Goal: Task Accomplishment & Management: Complete application form

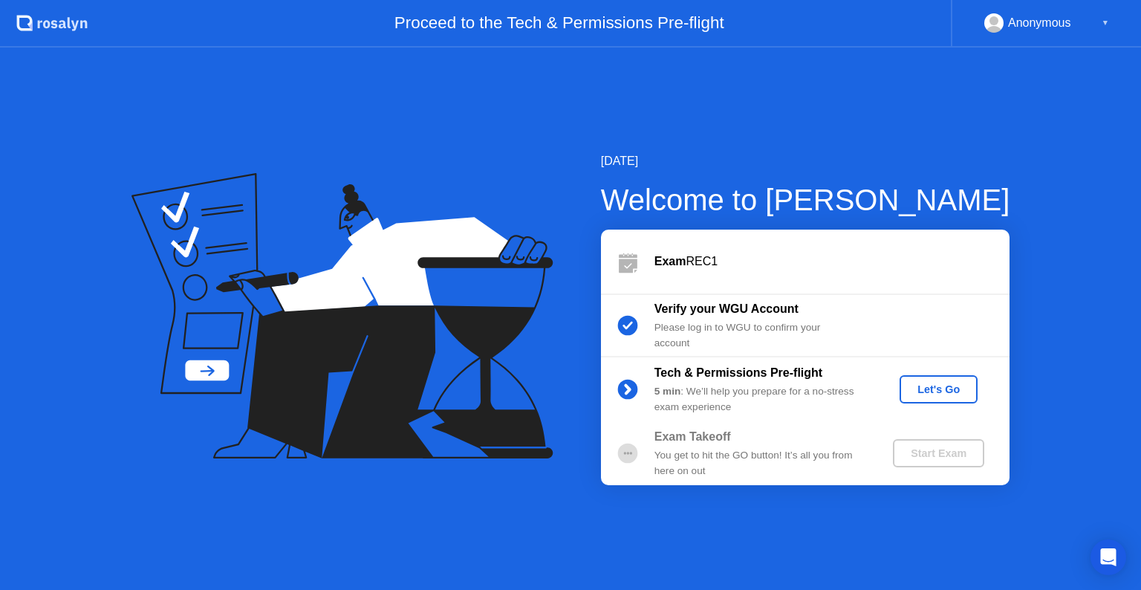
click at [949, 383] on div "Let's Go" at bounding box center [939, 389] width 66 height 12
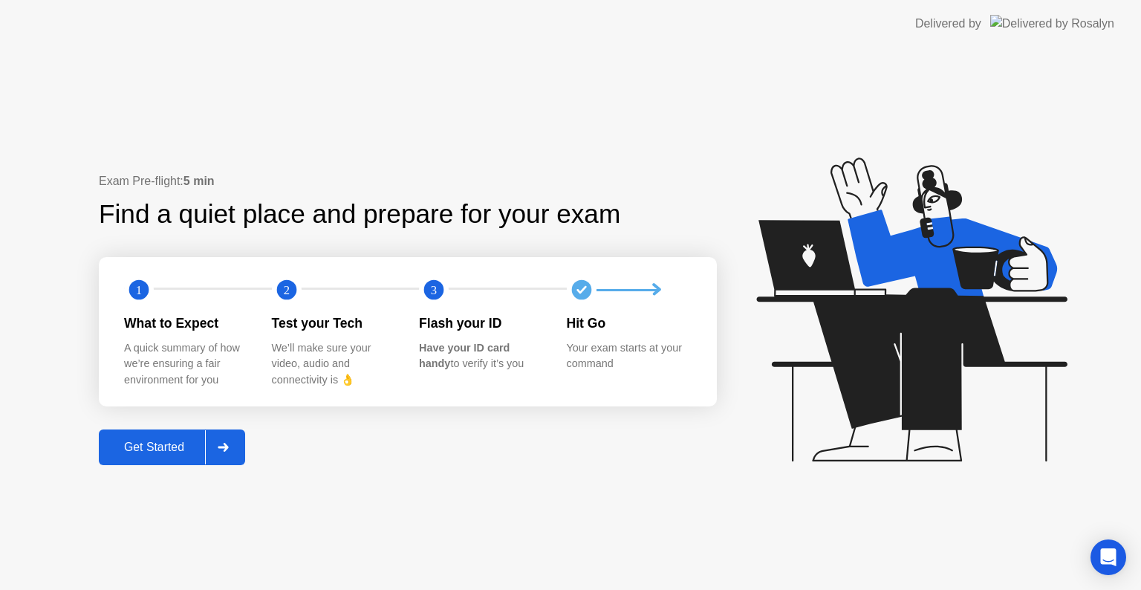
click at [161, 429] on button "Get Started" at bounding box center [172, 447] width 146 height 36
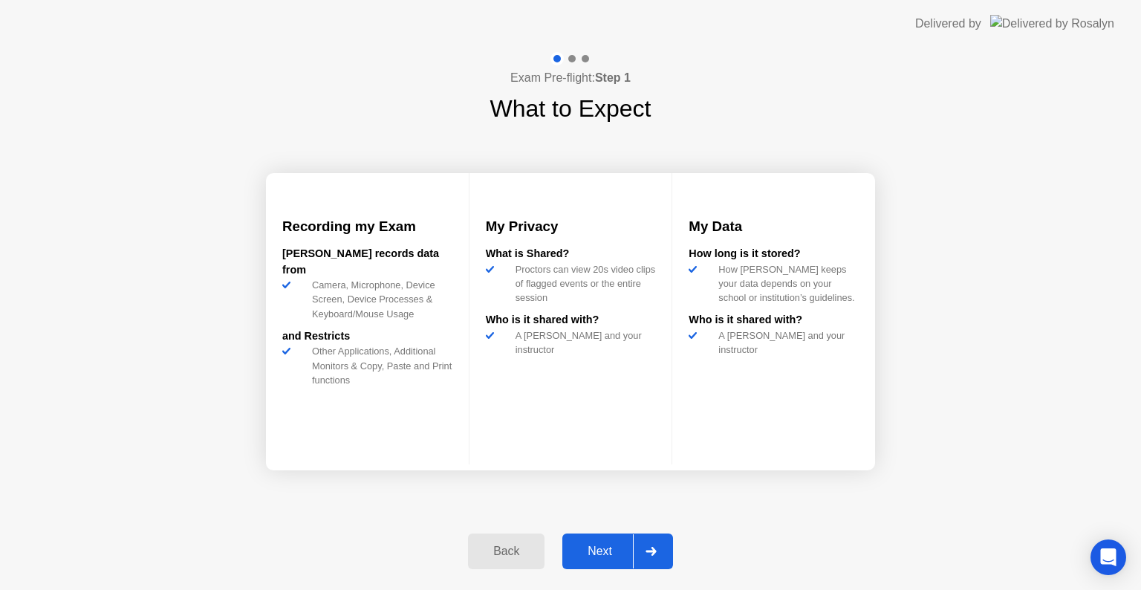
click at [582, 551] on div "Next" at bounding box center [600, 551] width 66 height 13
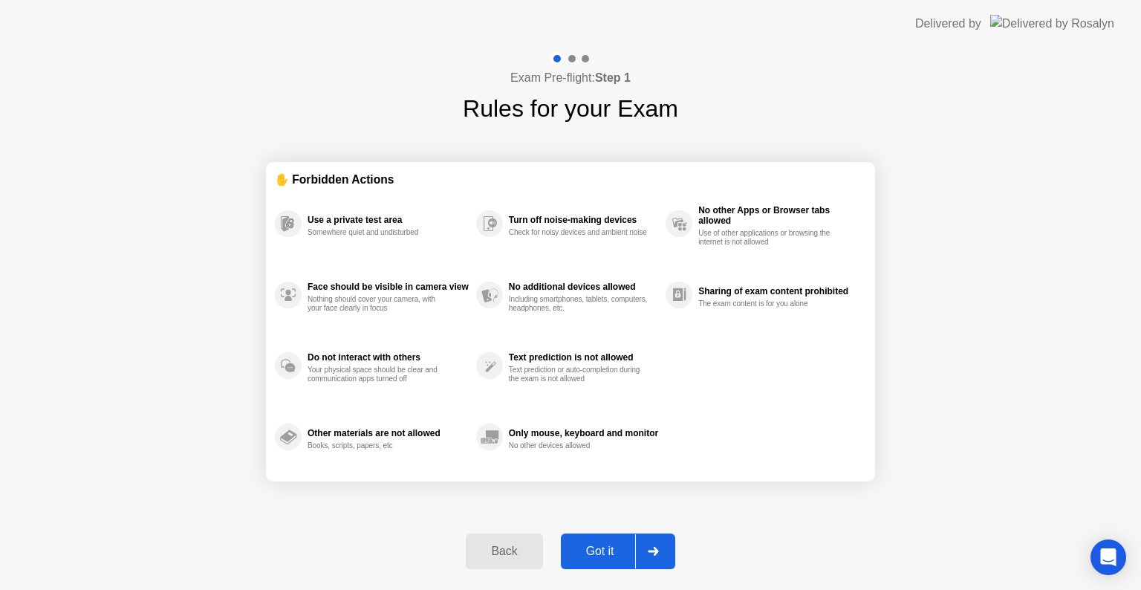
click at [582, 551] on div "Got it" at bounding box center [600, 551] width 70 height 13
select select "**********"
select select "*******"
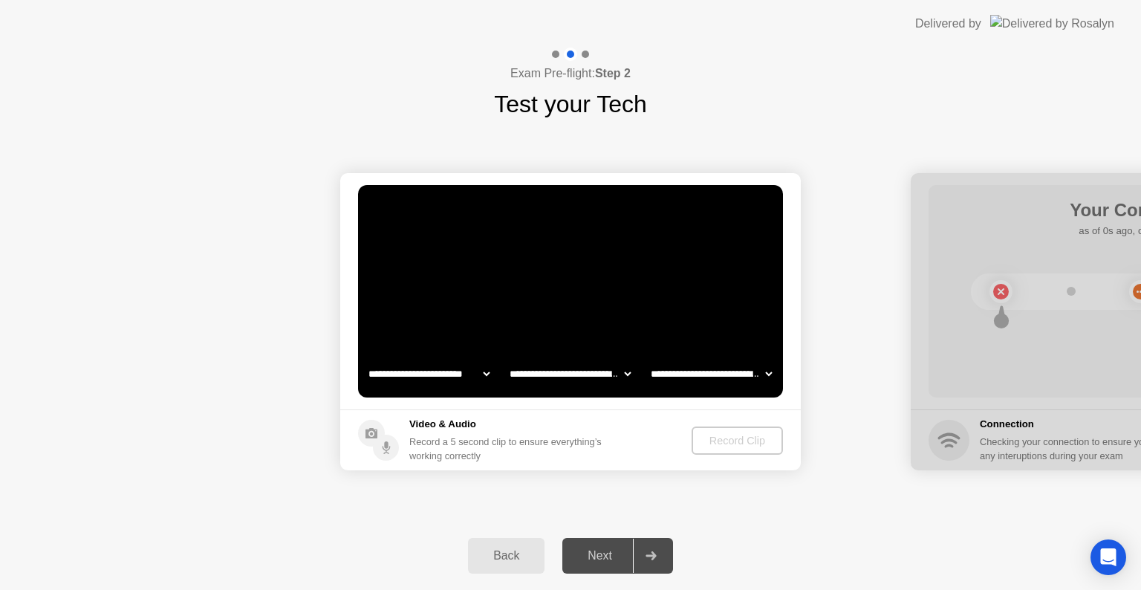
click at [446, 384] on select "**********" at bounding box center [429, 374] width 127 height 30
click at [366, 359] on select "**********" at bounding box center [429, 374] width 127 height 30
click at [746, 446] on div "Record Clip" at bounding box center [737, 441] width 79 height 12
click at [465, 314] on video at bounding box center [570, 291] width 425 height 212
select select "**********"
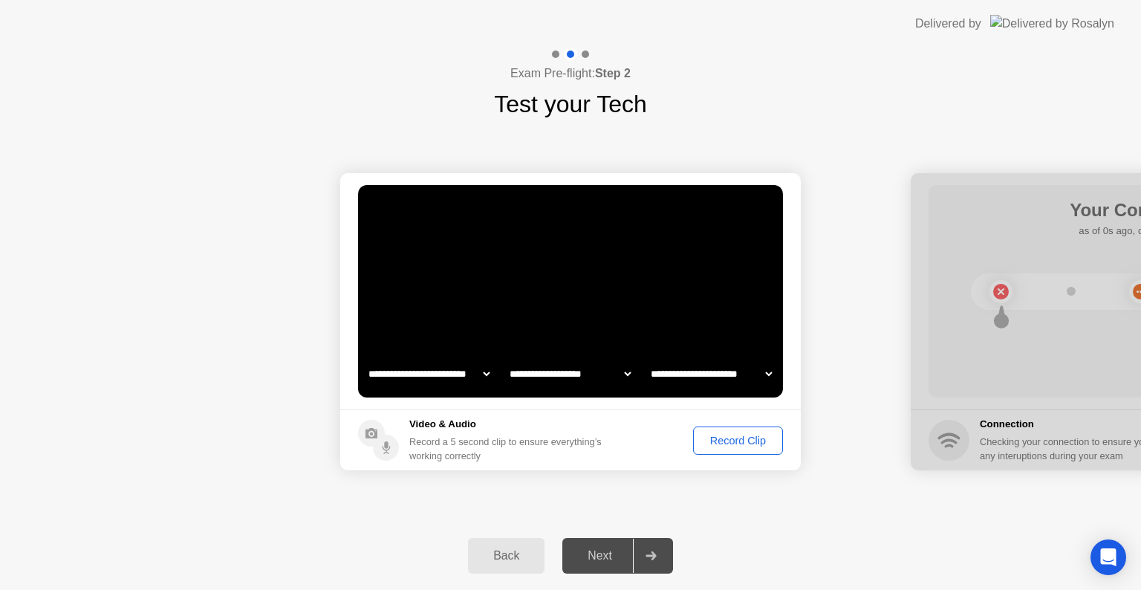
click at [741, 441] on div "Record Clip" at bounding box center [737, 441] width 79 height 12
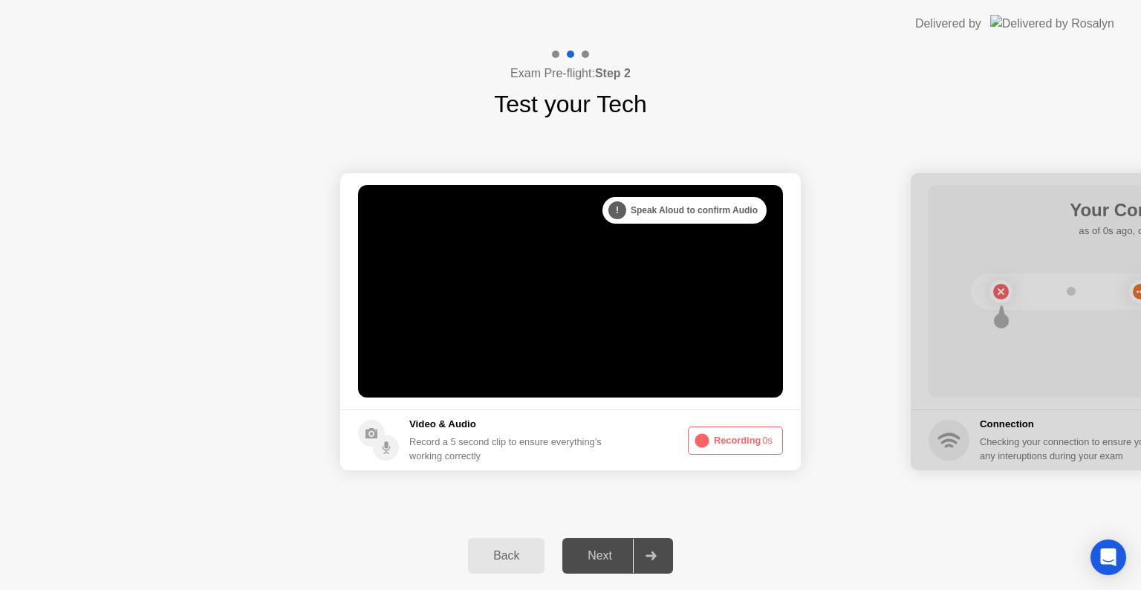
click at [666, 293] on video at bounding box center [570, 291] width 425 height 212
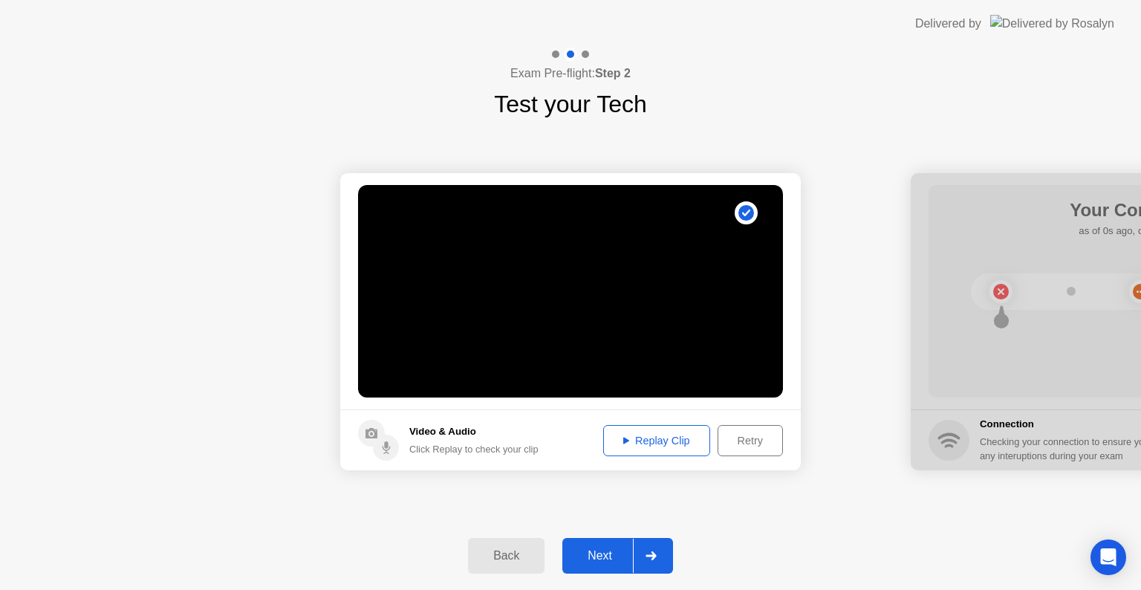
click at [648, 445] on div "Replay Clip" at bounding box center [656, 441] width 97 height 12
click at [764, 464] on footer "Video & Audio Click Replay to check your clip Replay Clip Retry" at bounding box center [570, 439] width 461 height 61
click at [750, 444] on div "Retry" at bounding box center [750, 441] width 55 height 12
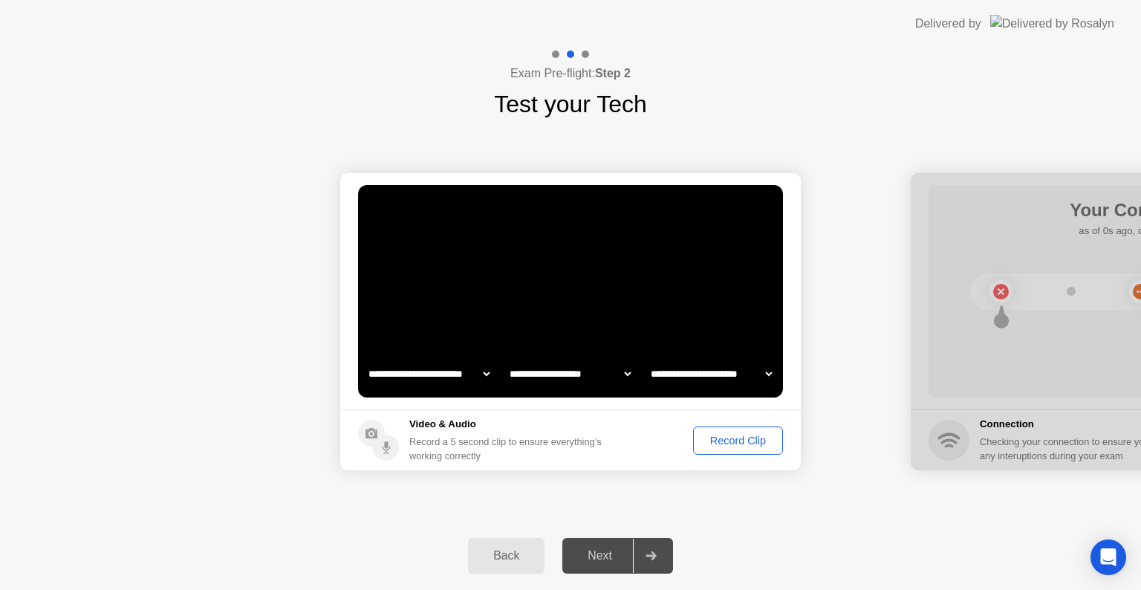
click at [740, 435] on div "Record Clip" at bounding box center [737, 441] width 79 height 12
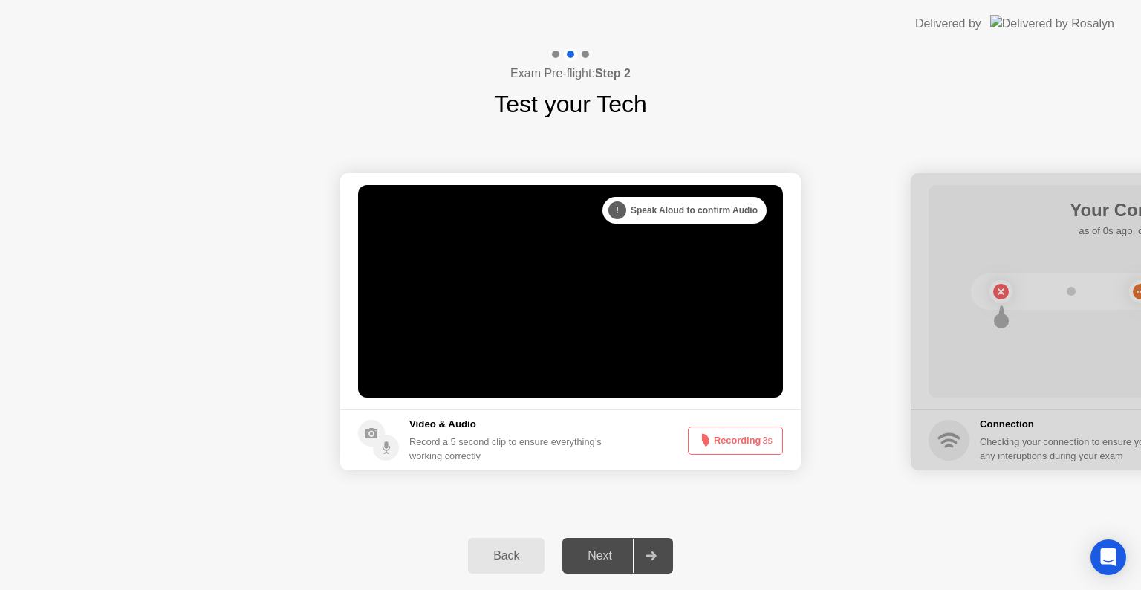
click at [588, 549] on div "Next" at bounding box center [600, 555] width 66 height 13
click at [709, 437] on icon at bounding box center [702, 441] width 18 height 18
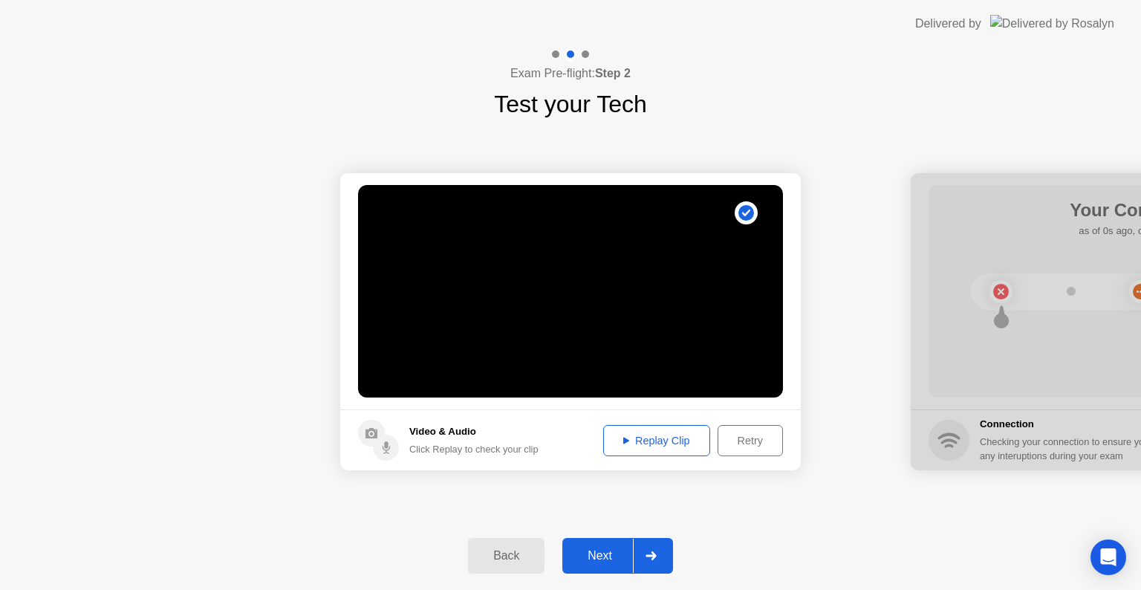
click at [614, 562] on div "Next" at bounding box center [600, 555] width 66 height 13
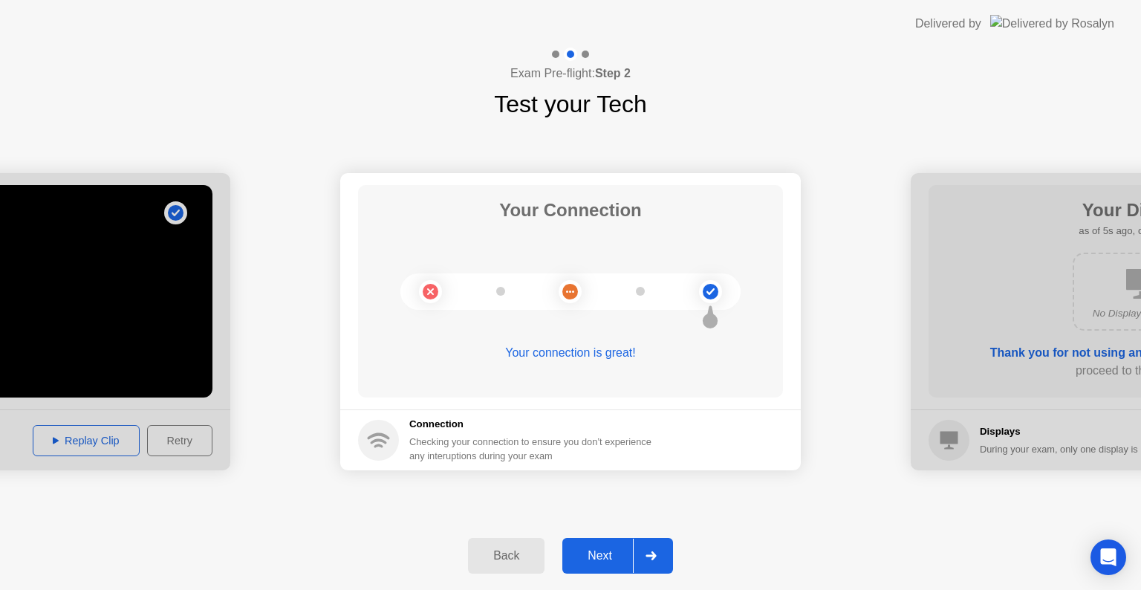
click at [597, 554] on div "Next" at bounding box center [600, 555] width 66 height 13
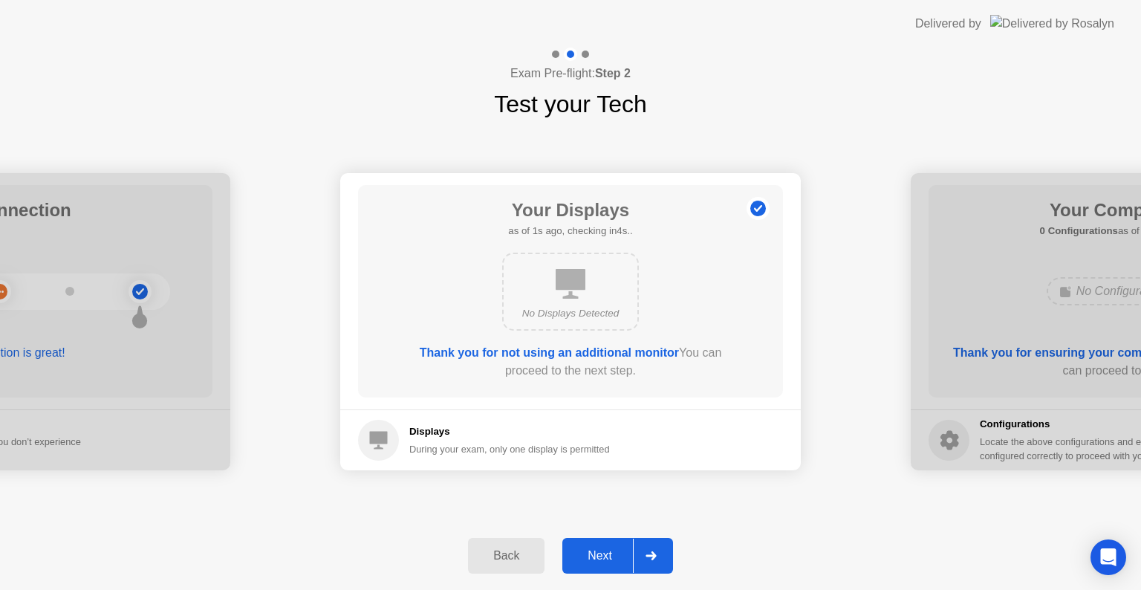
click at [597, 554] on div "Next" at bounding box center [600, 555] width 66 height 13
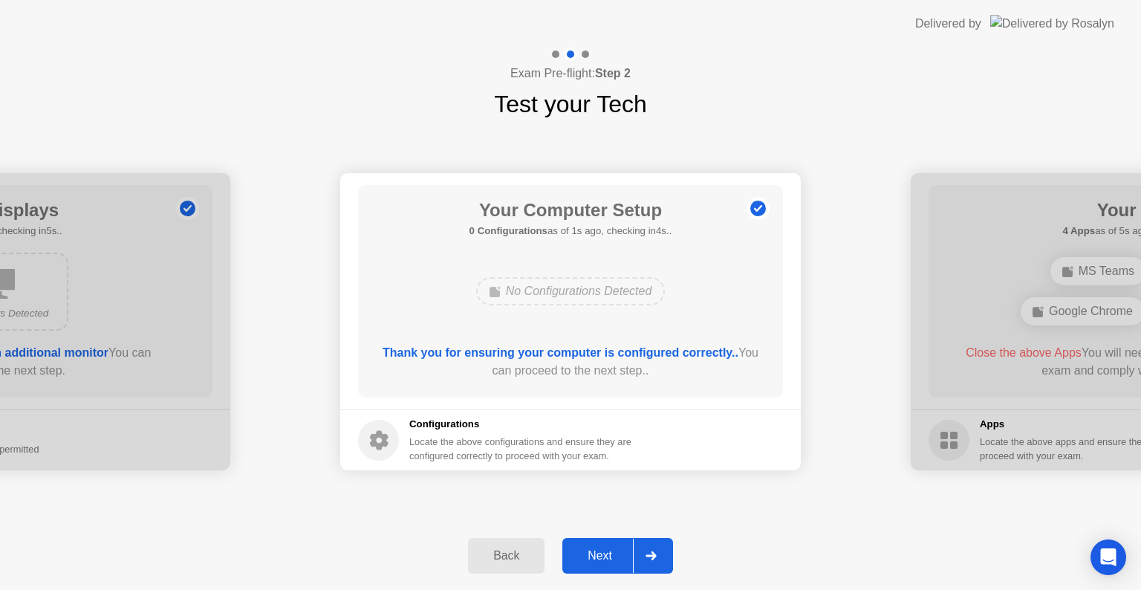
click at [600, 559] on div "Next" at bounding box center [600, 555] width 66 height 13
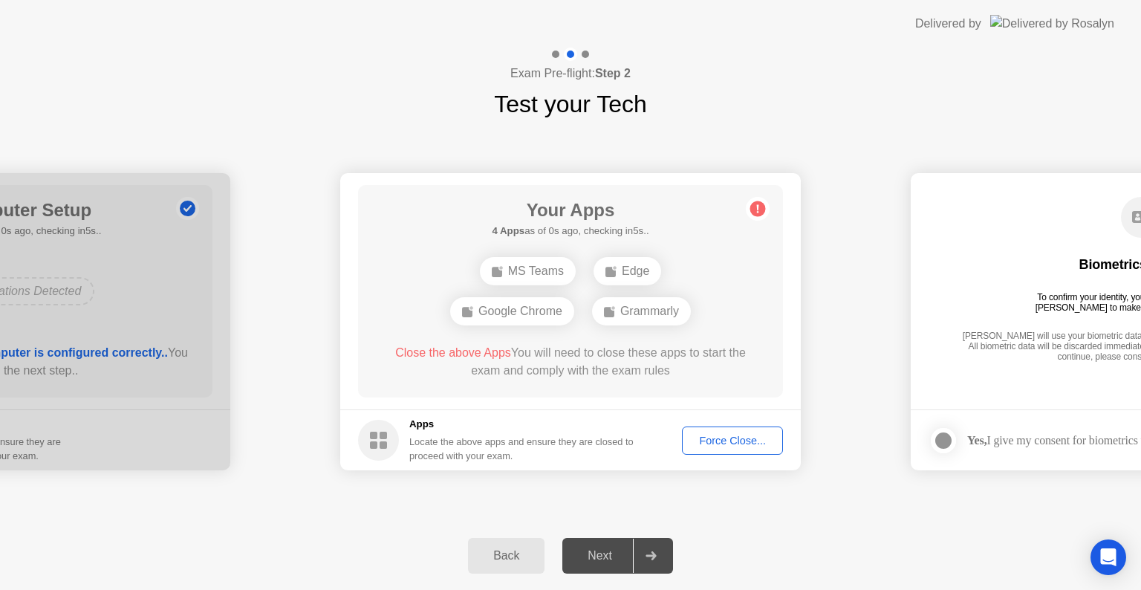
click at [712, 446] on div "Force Close..." at bounding box center [732, 441] width 91 height 12
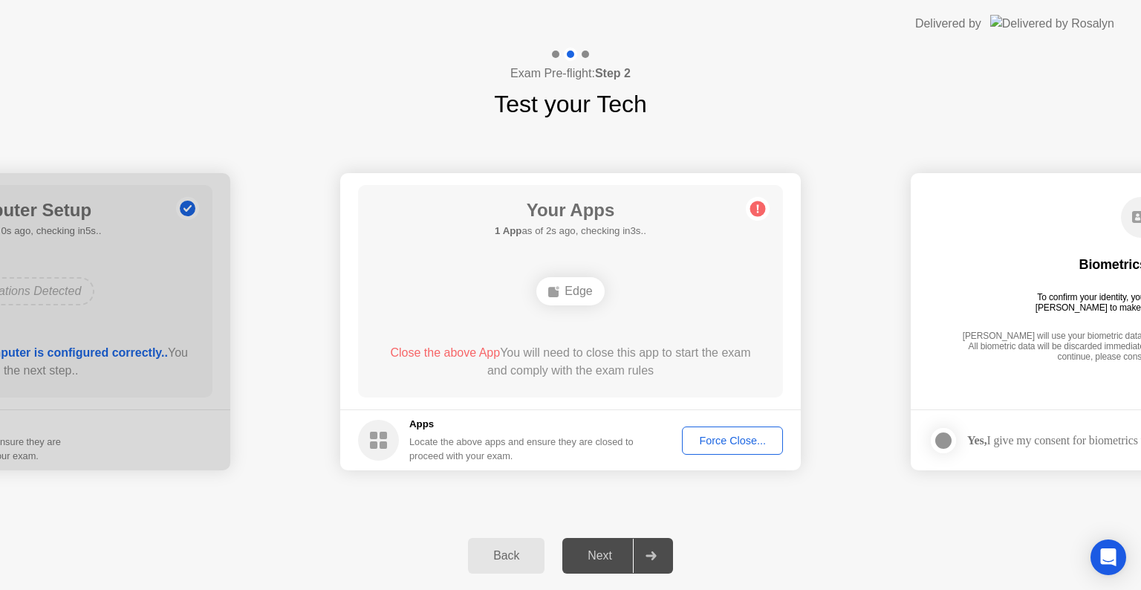
click at [737, 435] on div "Force Close..." at bounding box center [732, 441] width 91 height 12
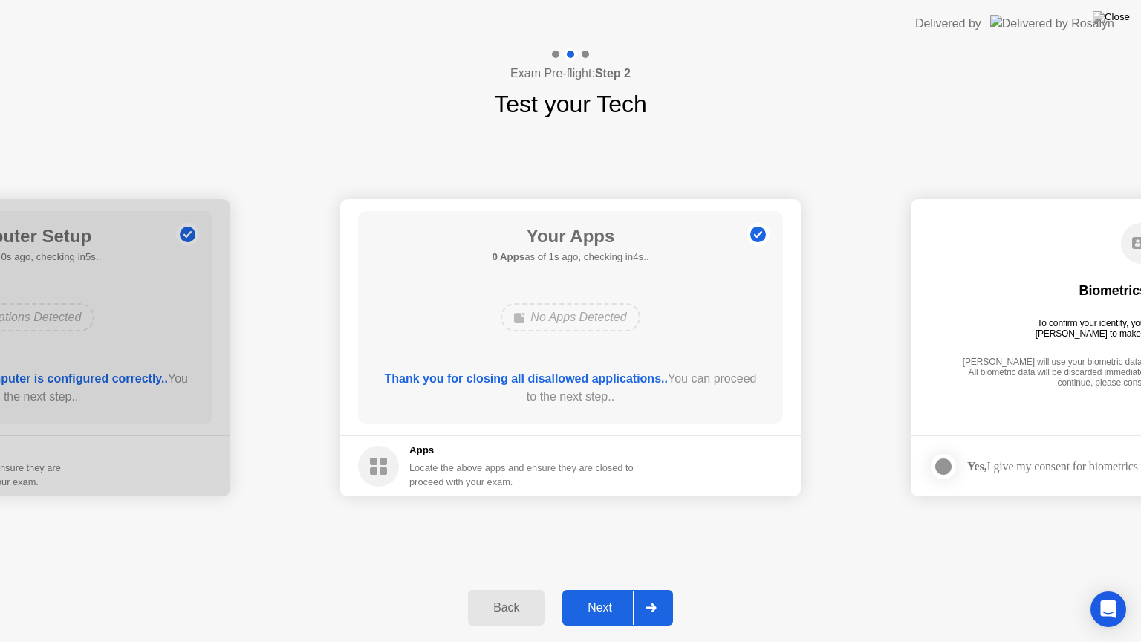
click at [602, 589] on div "Next" at bounding box center [600, 607] width 66 height 13
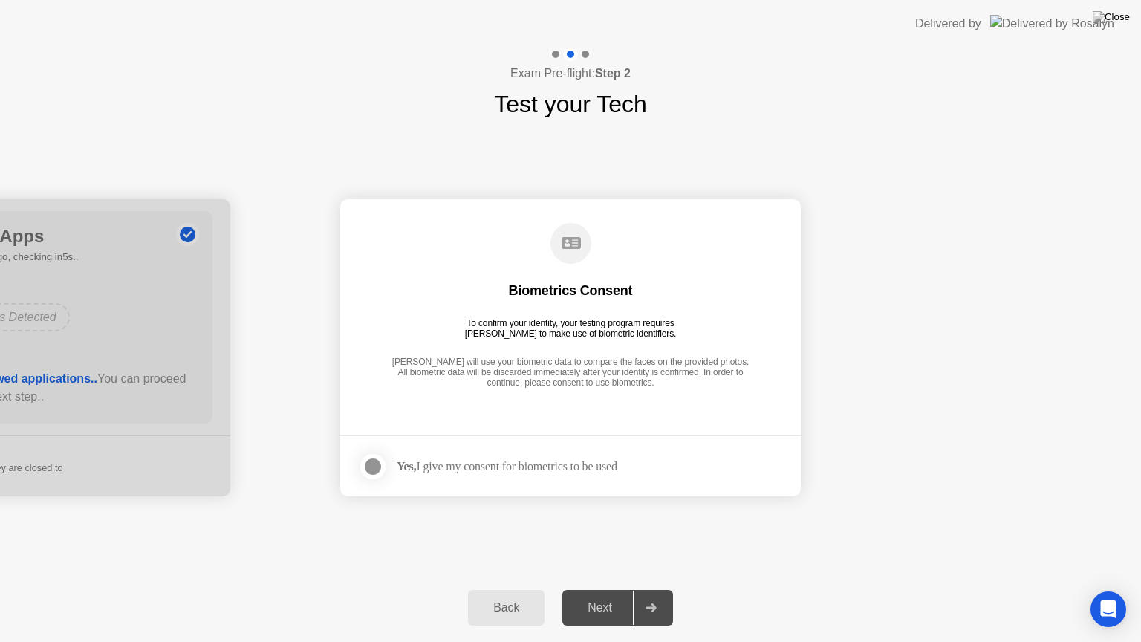
click at [602, 589] on div "Next" at bounding box center [600, 607] width 66 height 13
click at [360, 470] on label at bounding box center [377, 467] width 39 height 30
click at [602, 589] on div "Next" at bounding box center [600, 607] width 66 height 13
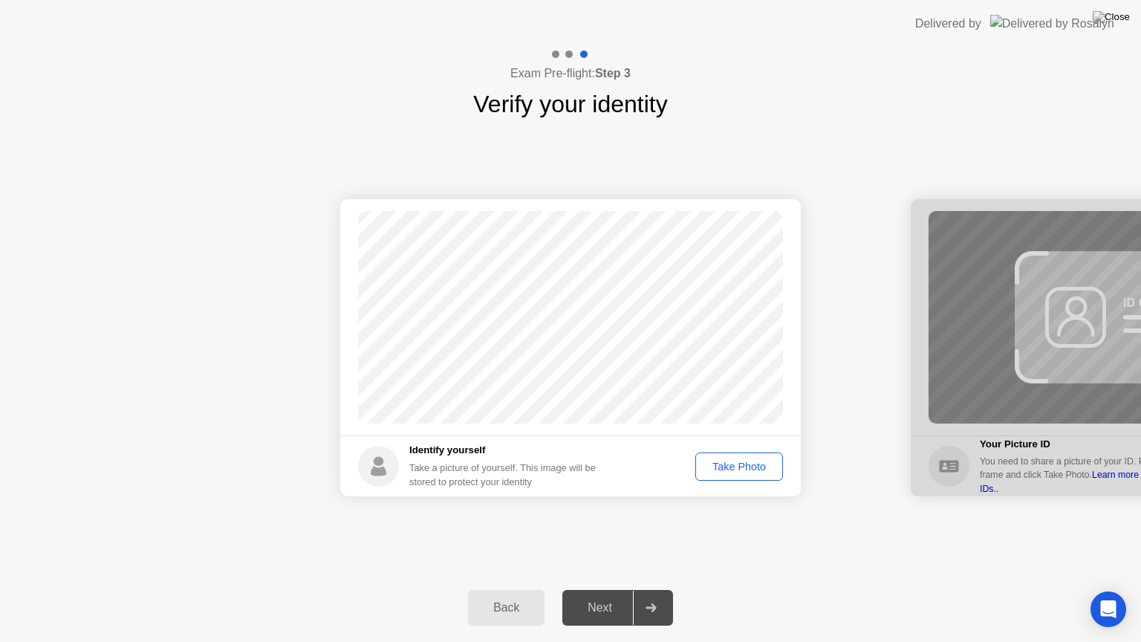
click at [743, 472] on div "Take Photo" at bounding box center [739, 467] width 77 height 12
click at [613, 589] on button "Next" at bounding box center [617, 608] width 111 height 36
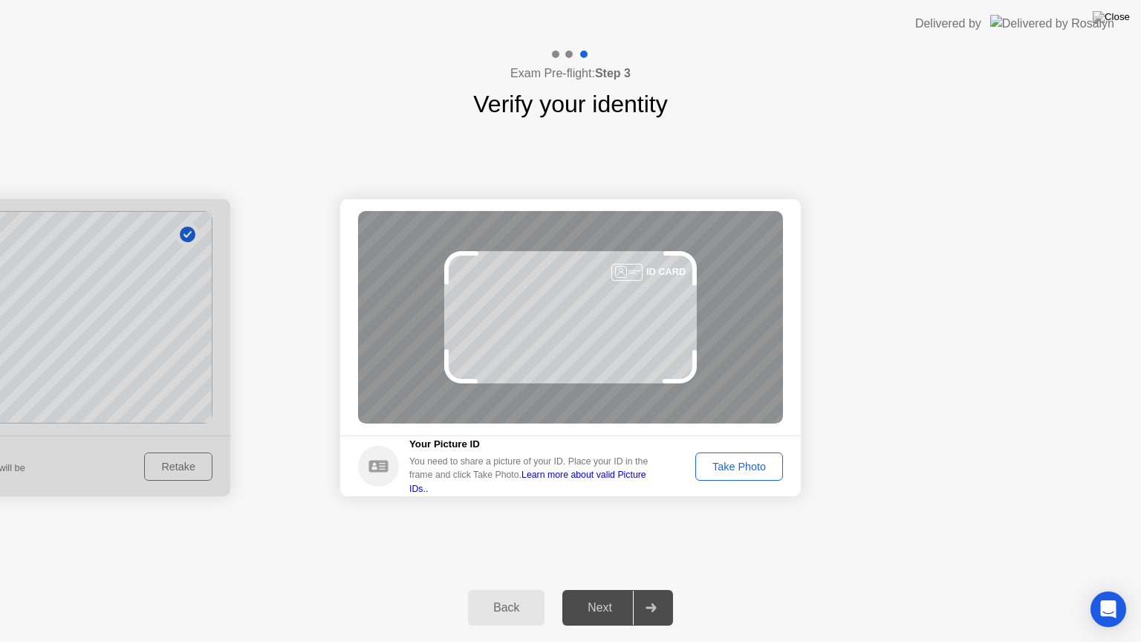
click at [719, 467] on div "Take Photo" at bounding box center [739, 467] width 77 height 12
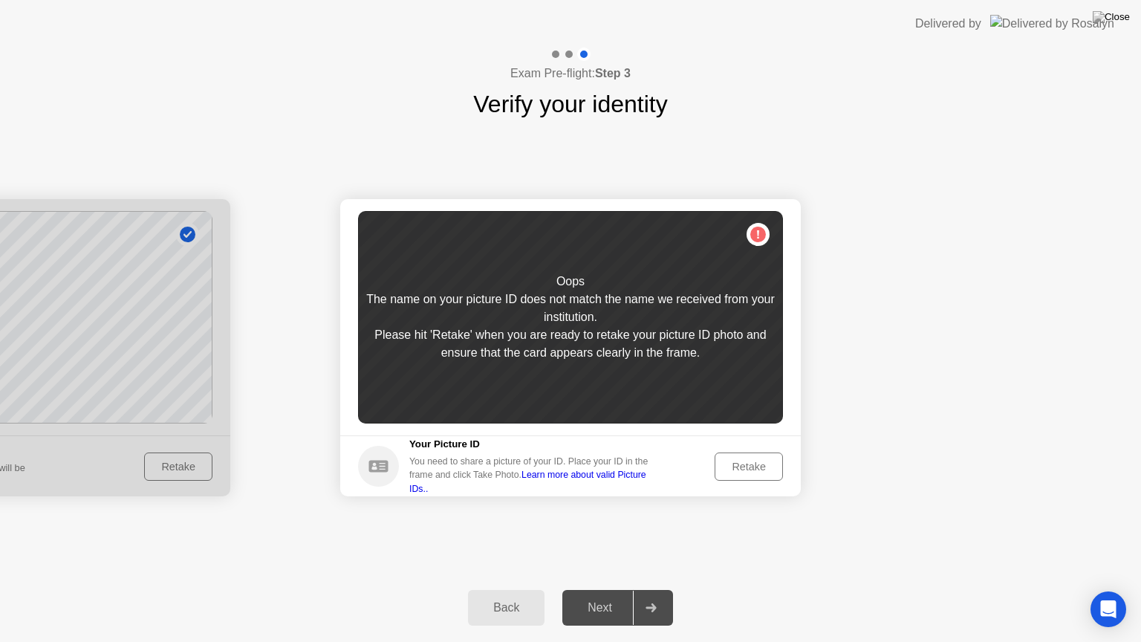
click at [737, 456] on button "Retake" at bounding box center [749, 466] width 68 height 28
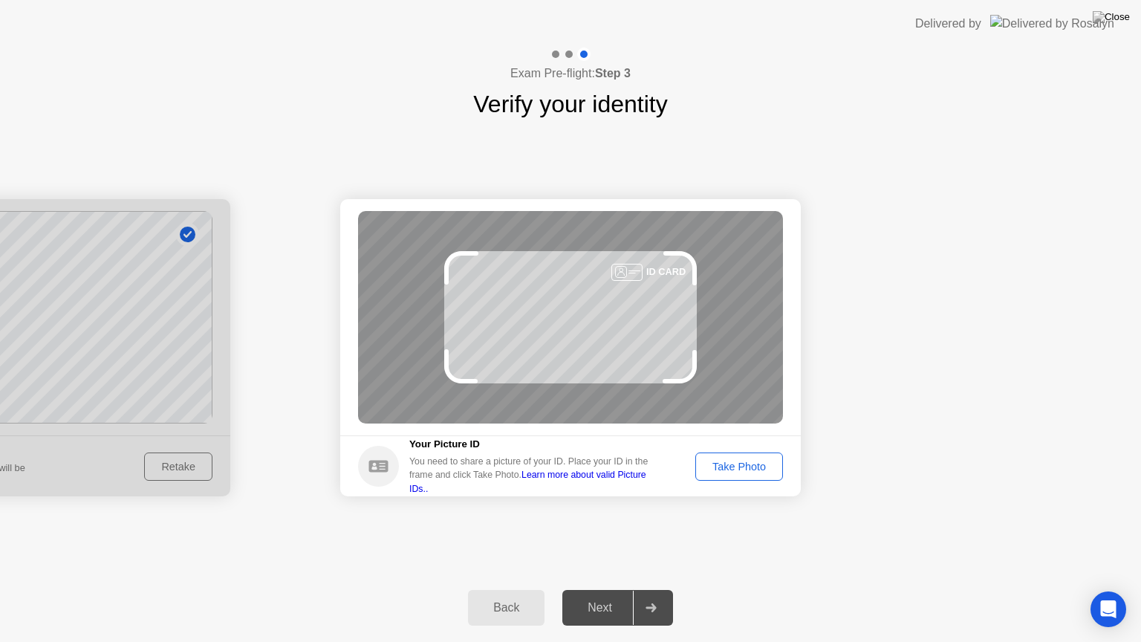
click at [737, 455] on button "Take Photo" at bounding box center [739, 466] width 88 height 28
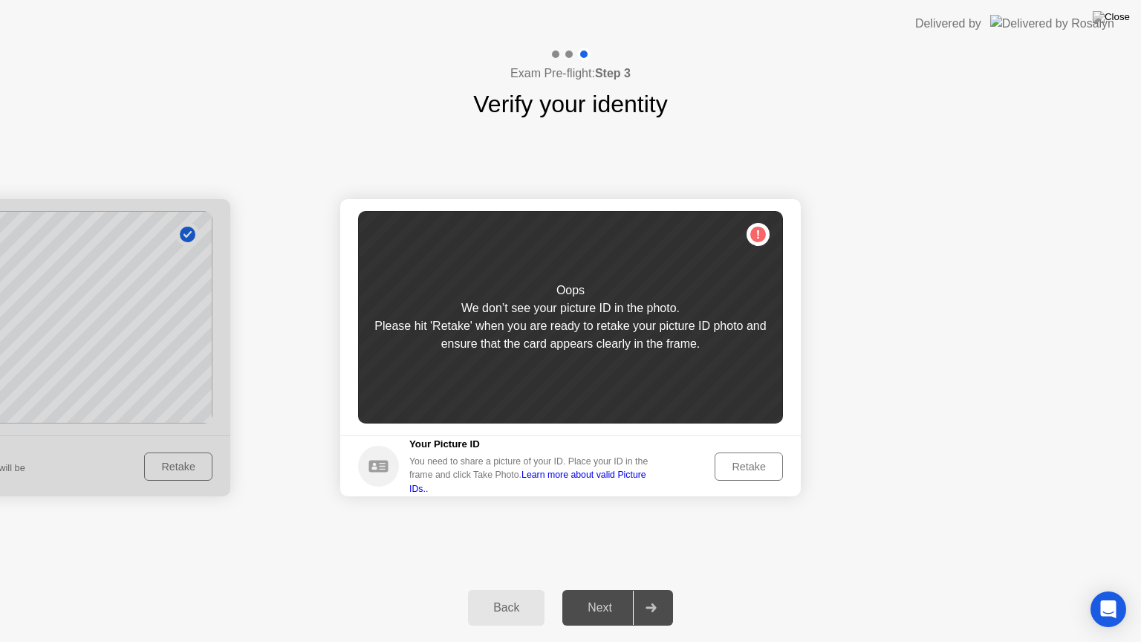
click at [737, 455] on button "Retake" at bounding box center [749, 466] width 68 height 28
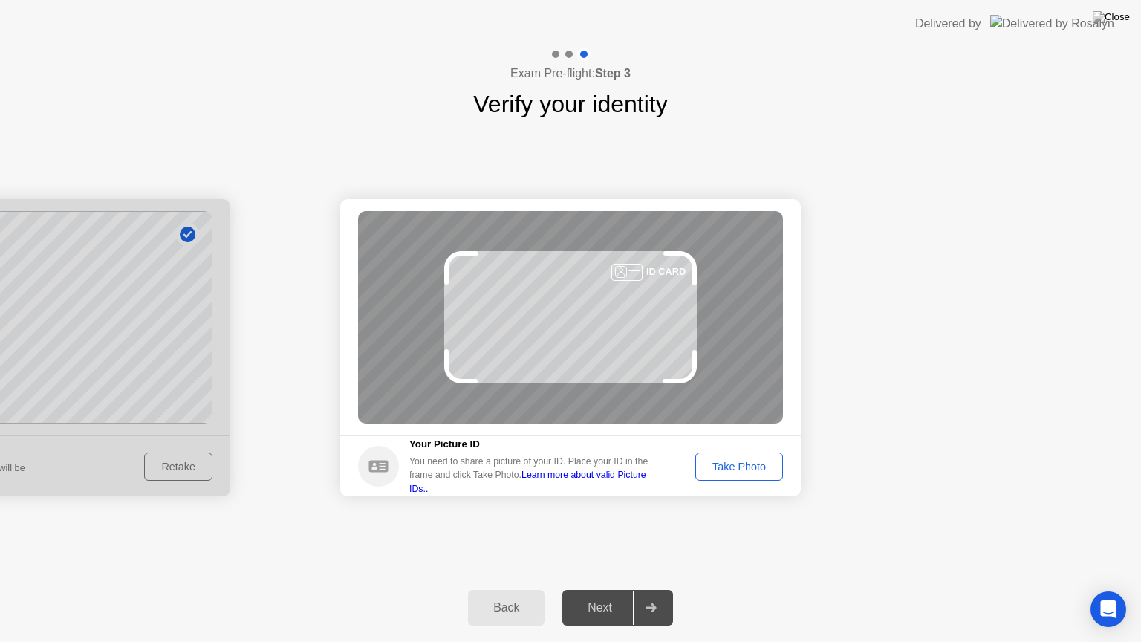
click at [737, 455] on button "Take Photo" at bounding box center [739, 466] width 88 height 28
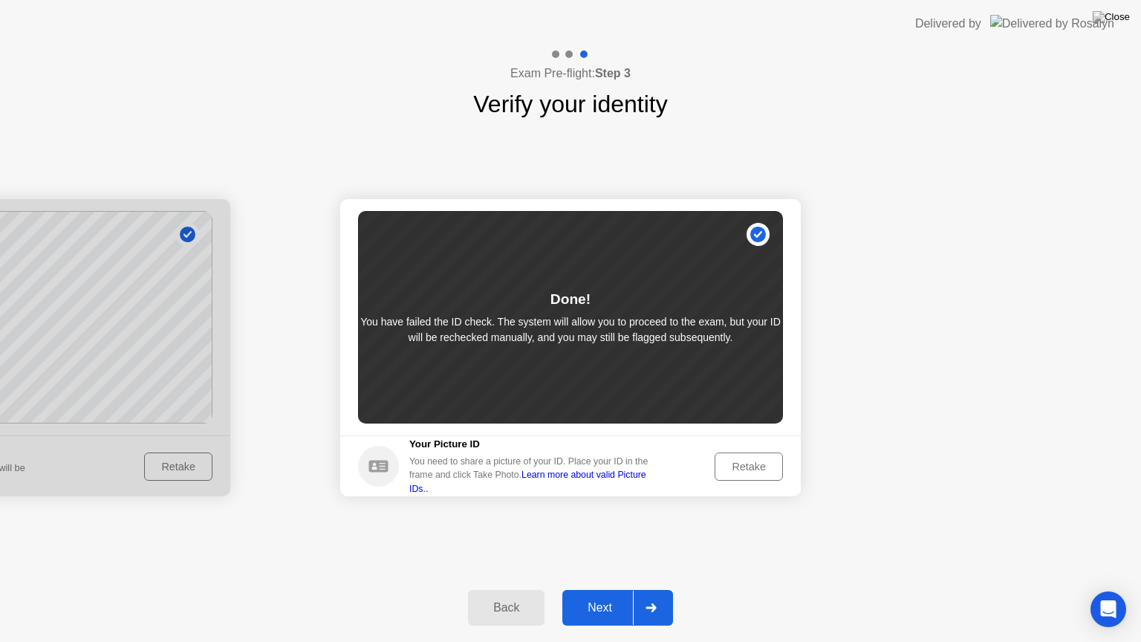
click at [611, 589] on div "Next" at bounding box center [600, 607] width 66 height 13
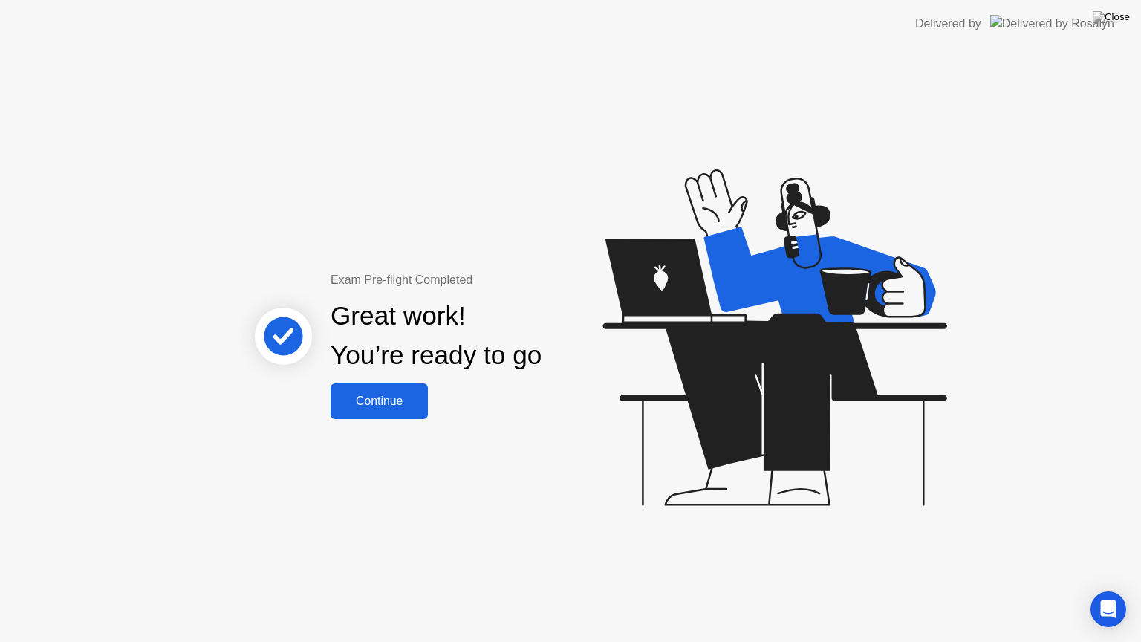
click at [371, 415] on button "Continue" at bounding box center [379, 401] width 97 height 36
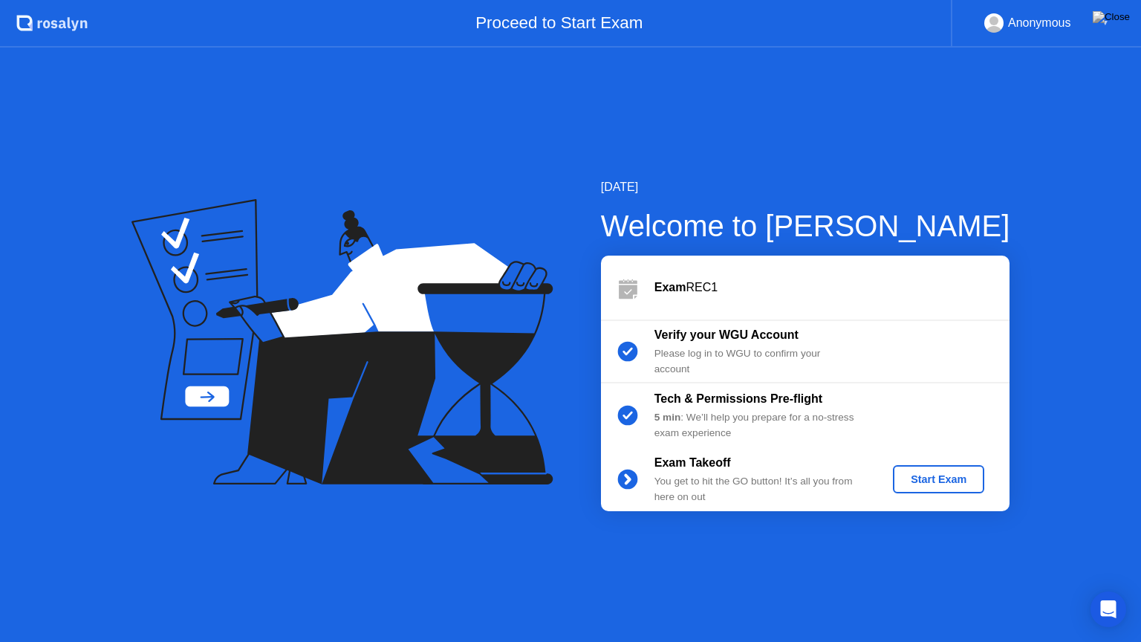
click at [931, 481] on div "Start Exam" at bounding box center [938, 479] width 79 height 12
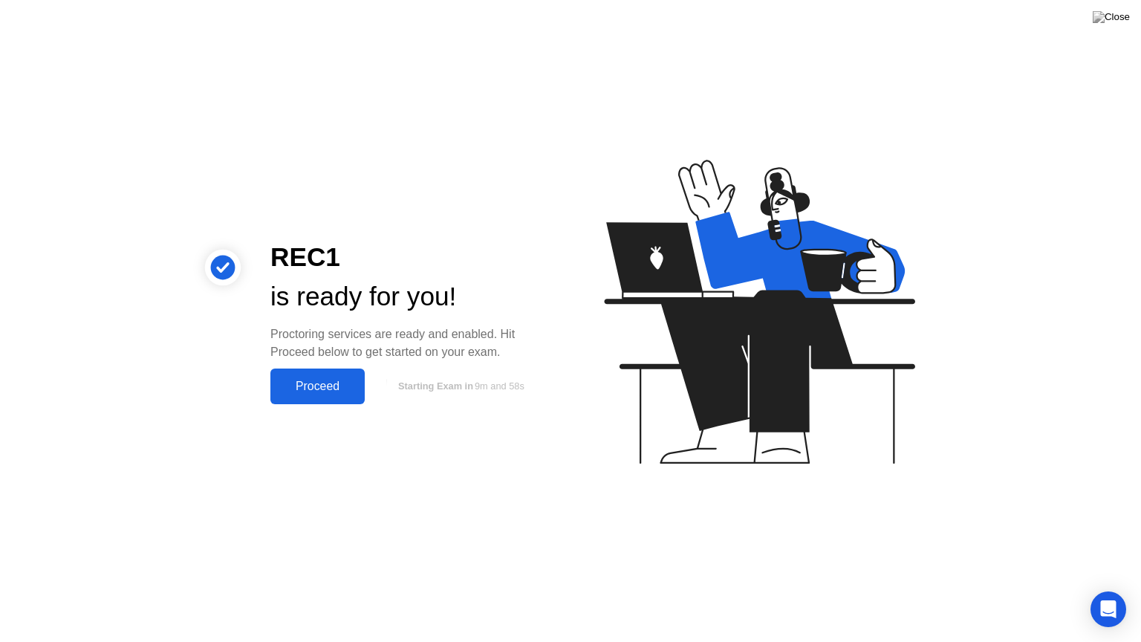
click at [310, 395] on button "Proceed" at bounding box center [317, 386] width 94 height 36
